Goal: Find specific fact: Find specific fact

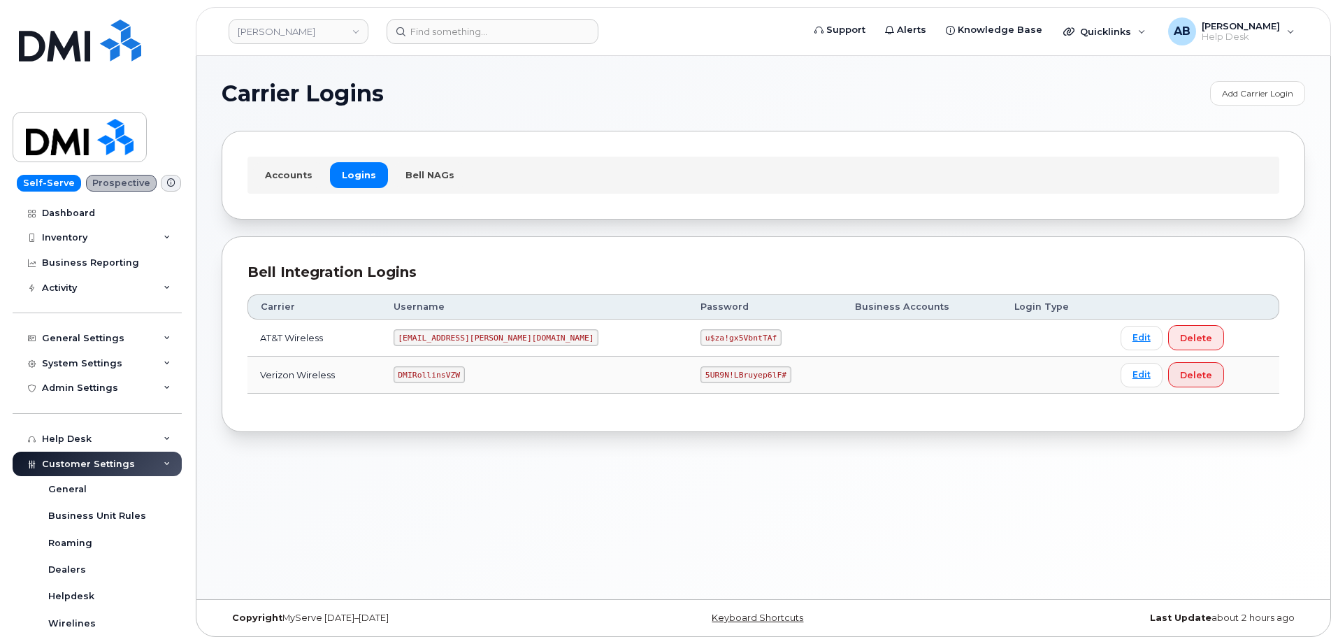
click at [448, 371] on code "DMIRollinsVZW" at bounding box center [429, 374] width 71 height 17
copy code "DMIRollinsVZW"
click at [701, 373] on code "5UR9N!LBruyep6lF#" at bounding box center [746, 374] width 91 height 17
click at [701, 375] on code "5UR9N!LBruyep6lF#" at bounding box center [746, 374] width 91 height 17
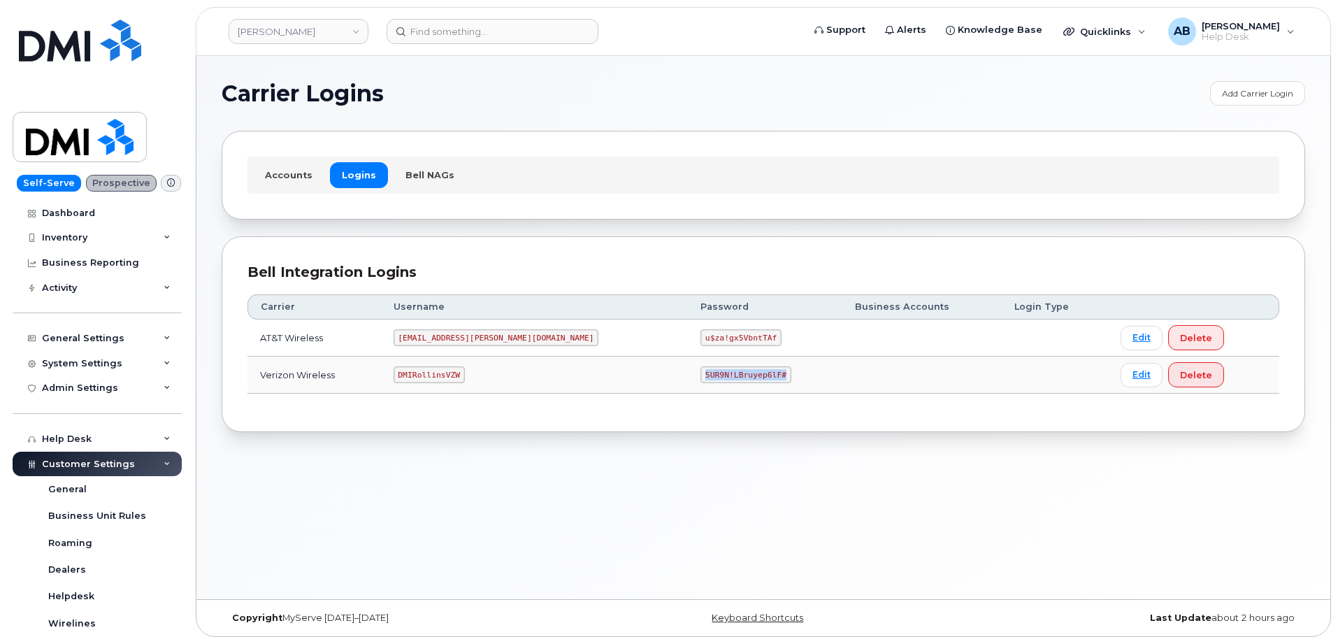
click at [701, 375] on code "5UR9N!LBruyep6lF#" at bounding box center [746, 374] width 91 height 17
copy code "5UR9N!LBruyep6lF#"
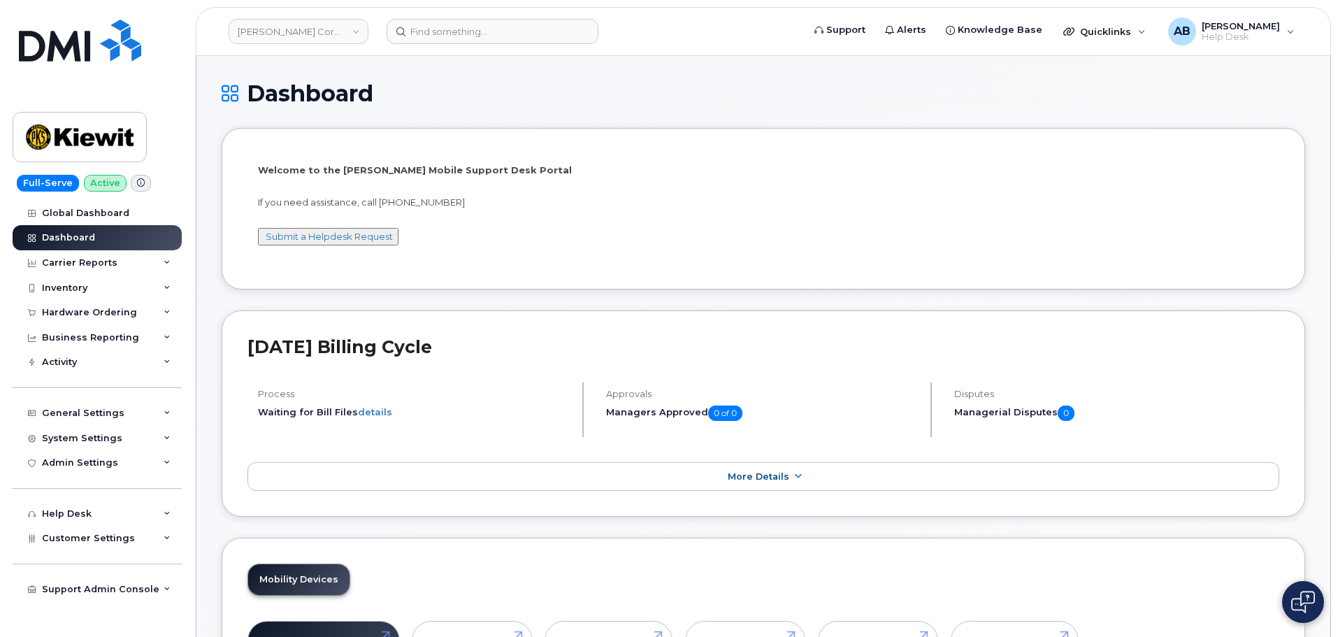
click at [548, 48] on header "[PERSON_NAME] Corporation Support Alerts Knowledge Base Quicklinks Suspend / Ca…" at bounding box center [764, 31] width 1136 height 49
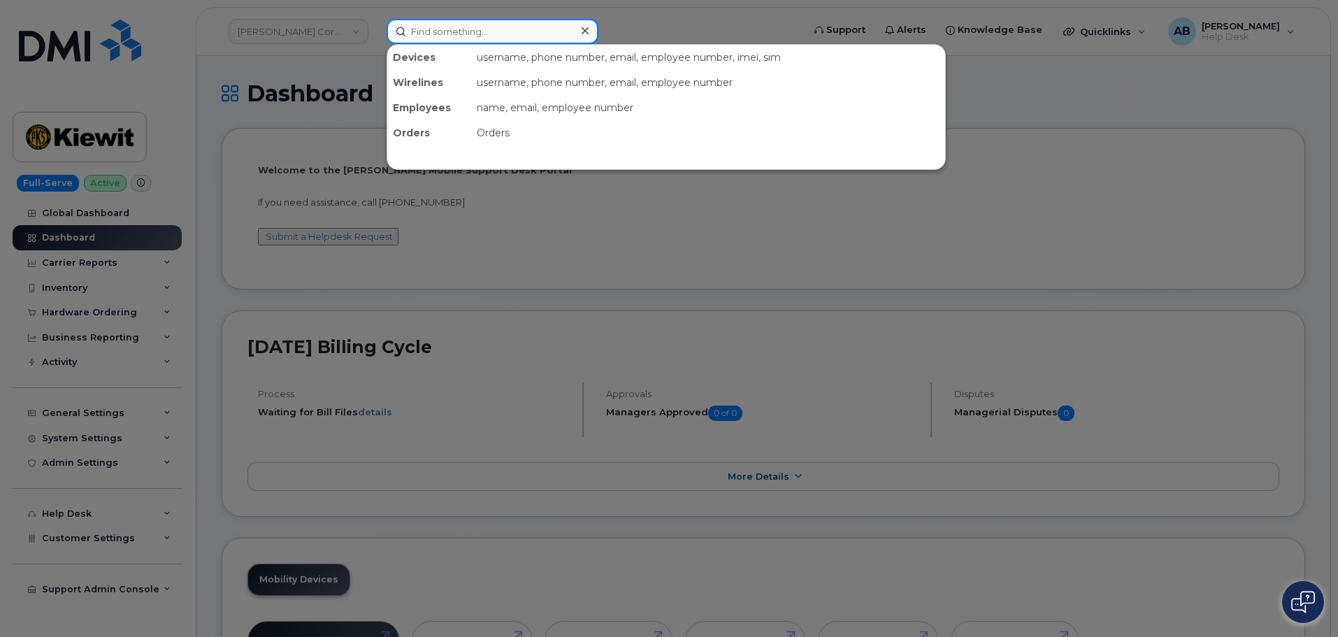
click at [545, 37] on input at bounding box center [493, 31] width 212 height 25
type input "c"
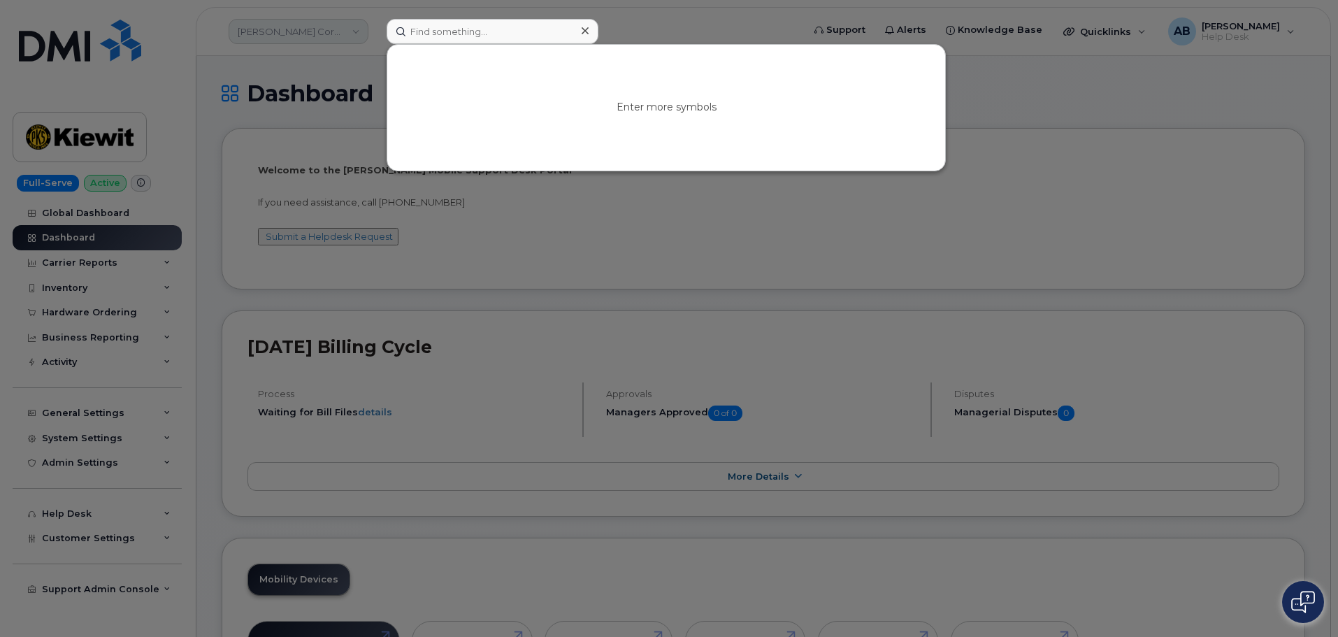
click at [280, 30] on div at bounding box center [669, 318] width 1338 height 637
